Goal: Communication & Community: Ask a question

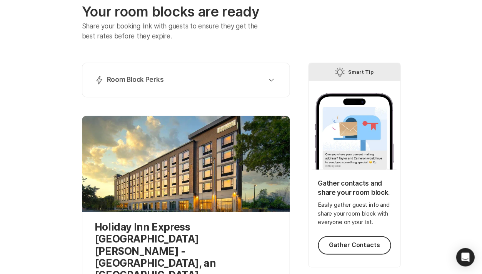
scroll to position [41, 0]
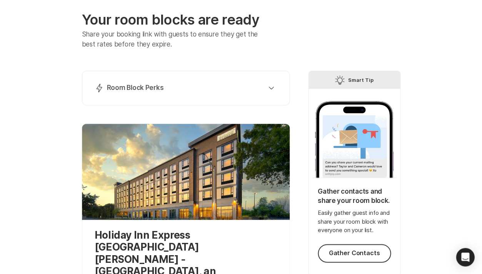
click at [188, 99] on div "Lightning Bolt Room Block Perks Perk 1: 40% Nights Filled Send thank you notes …" at bounding box center [186, 88] width 208 height 35
click at [221, 80] on button "Lightning Bolt Room Block Perks" at bounding box center [186, 87] width 188 height 15
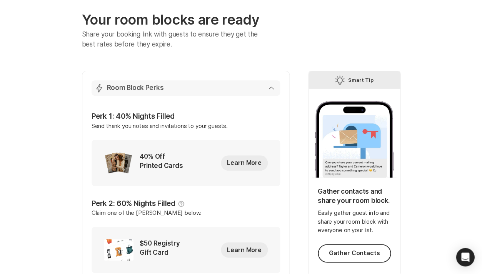
click at [267, 85] on div "Lightning Bolt Room Block Perks" at bounding box center [184, 87] width 179 height 9
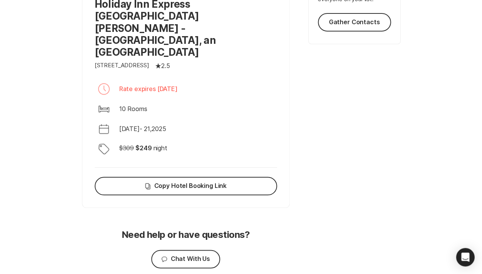
scroll to position [269, 0]
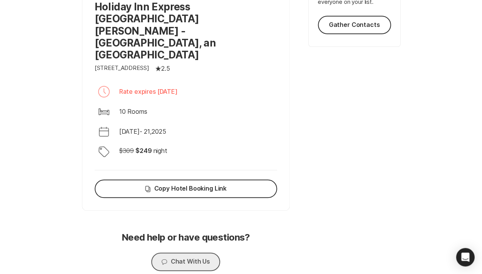
click at [201, 253] on button "Chat Chat With Us" at bounding box center [185, 262] width 68 height 18
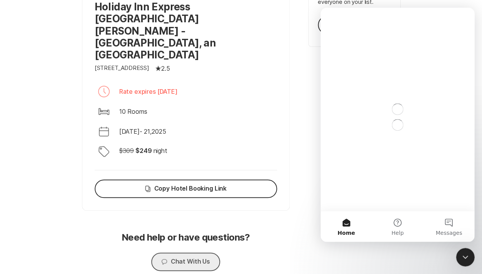
scroll to position [0, 0]
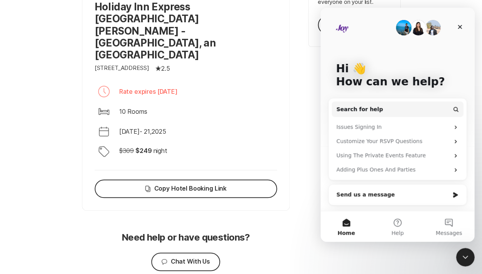
click at [347, 197] on div "Send us a message" at bounding box center [392, 195] width 113 height 8
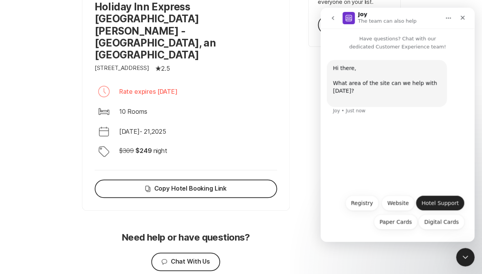
click at [429, 198] on button "Hotel Support" at bounding box center [439, 202] width 49 height 15
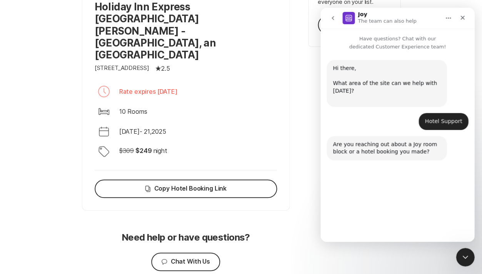
click at [390, 204] on button "Room Block" at bounding box center [392, 202] width 43 height 15
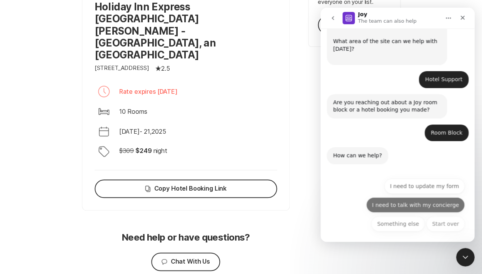
scroll to position [42, 0]
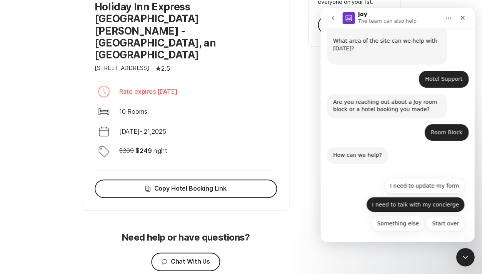
click at [392, 199] on button "I need to talk with my concierge" at bounding box center [415, 204] width 98 height 15
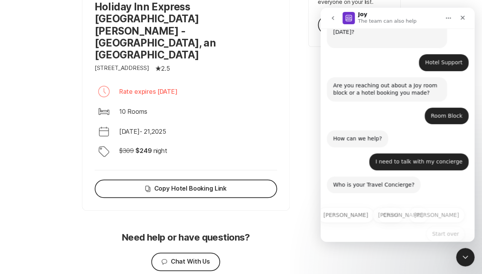
scroll to position [69, 0]
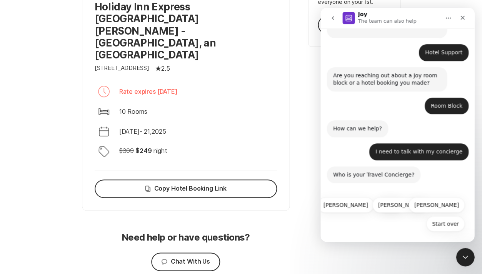
click at [448, 105] on div "Room Block" at bounding box center [446, 106] width 32 height 8
click at [432, 220] on button "Start over" at bounding box center [445, 223] width 38 height 15
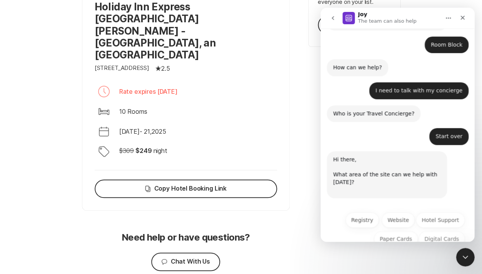
scroll to position [143, 0]
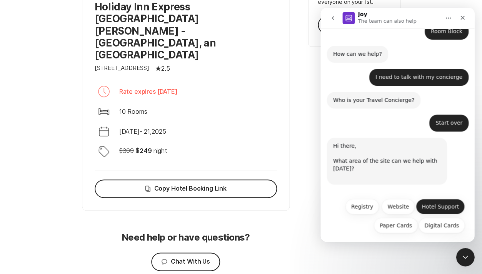
click at [435, 204] on button "Hotel Support" at bounding box center [439, 206] width 49 height 15
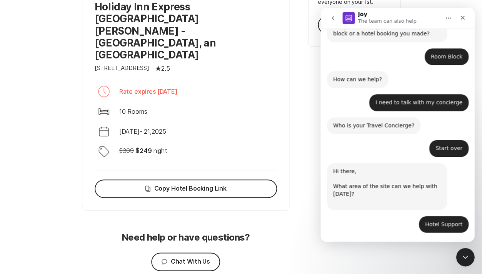
scroll to position [196, 0]
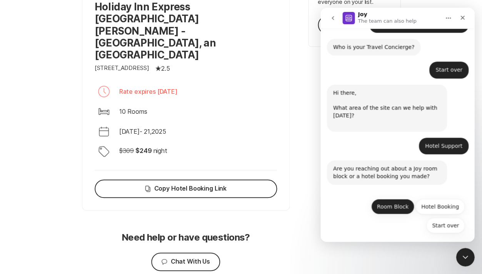
click at [393, 206] on button "Room Block" at bounding box center [392, 206] width 43 height 15
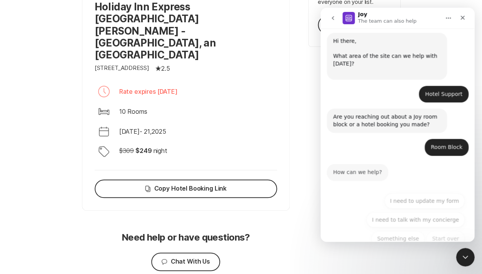
scroll to position [261, 0]
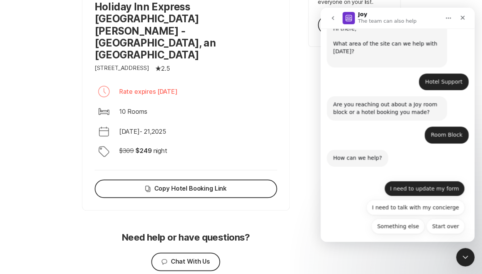
click at [403, 185] on button "I need to update my form" at bounding box center [424, 188] width 80 height 15
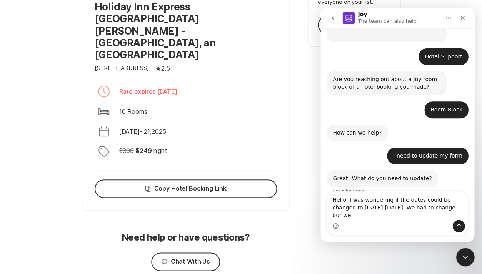
scroll to position [293, 0]
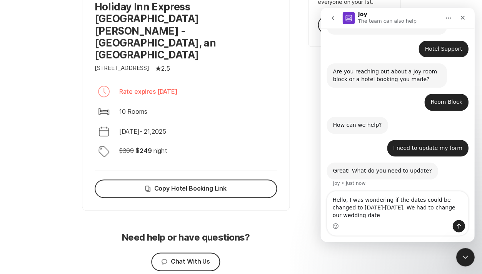
drag, startPoint x: 410, startPoint y: 208, endPoint x: 424, endPoint y: 217, distance: 16.6
click at [424, 217] on textarea "Hello, I was wondering if the dates could be changed to [DATE]-[DATE]. We had t…" at bounding box center [397, 205] width 141 height 28
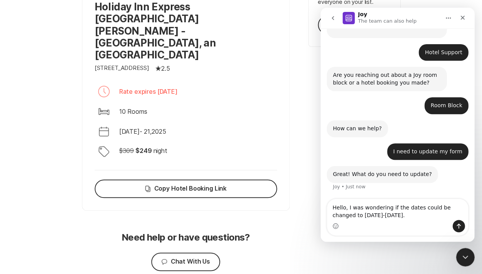
scroll to position [286, 0]
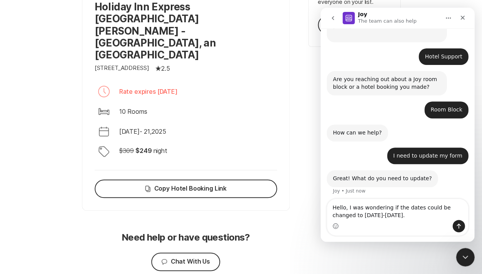
click at [336, 218] on textarea "Hello, I was wondering if the dates could be changed to [DATE]-[DATE]." at bounding box center [397, 209] width 141 height 21
type textarea "Hello, I was wondering if the dates could be changed to [DATE]-[DATE]."
click at [458, 228] on icon "Send a message…" at bounding box center [458, 226] width 4 height 5
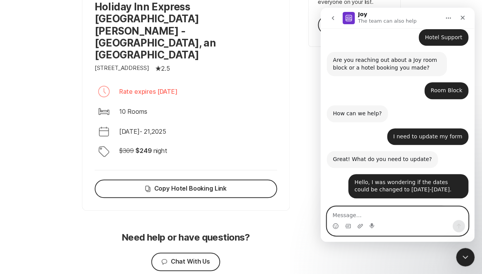
scroll to position [360, 0]
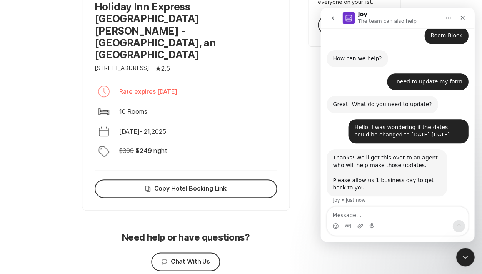
click at [170, 64] on p "2.5" at bounding box center [165, 68] width 9 height 9
click at [331, 20] on icon "go back" at bounding box center [332, 18] width 6 height 6
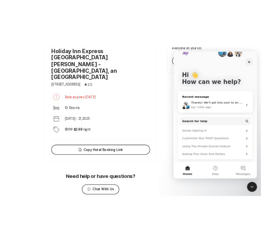
scroll to position [17, 0]
